Goal: Book appointment/travel/reservation

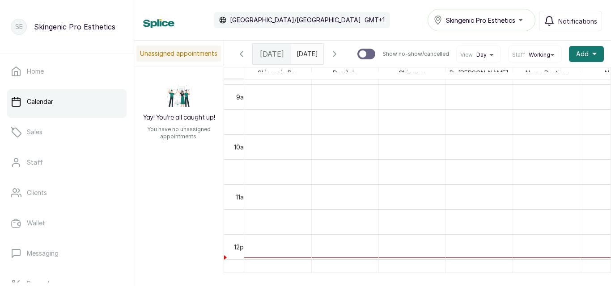
scroll to position [451, 0]
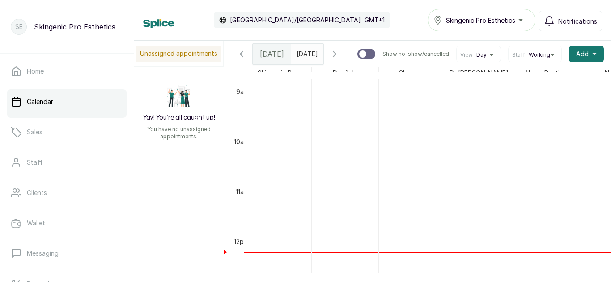
type input "dd/MM/yyyy"
click at [304, 55] on input "dd/MM/yyyy" at bounding box center [298, 51] width 14 height 15
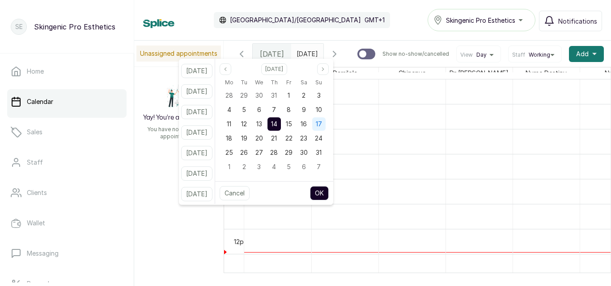
click at [322, 124] on span "17" at bounding box center [319, 124] width 6 height 8
click at [328, 194] on button "OK" at bounding box center [319, 193] width 19 height 14
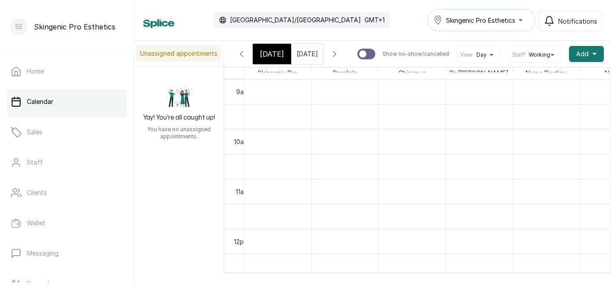
type input "[DATE]"
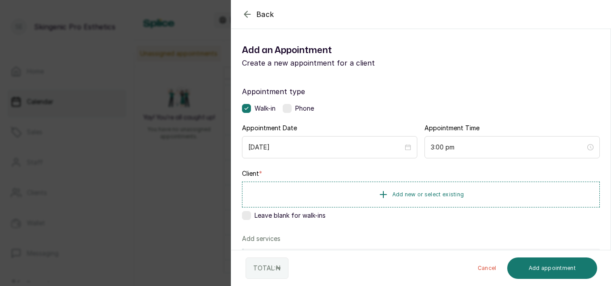
scroll to position [0, 0]
click at [244, 12] on icon "button" at bounding box center [247, 14] width 11 height 11
click at [250, 11] on icon "button" at bounding box center [247, 14] width 11 height 11
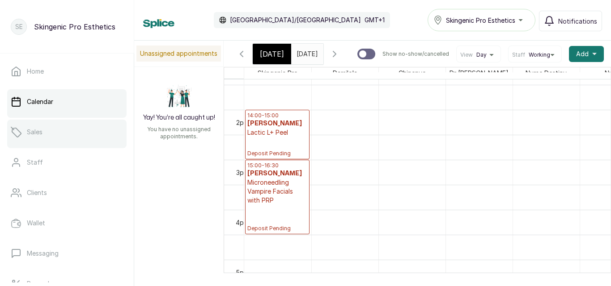
click at [44, 131] on link "Sales" at bounding box center [66, 132] width 119 height 25
